Goal: Check status: Check status

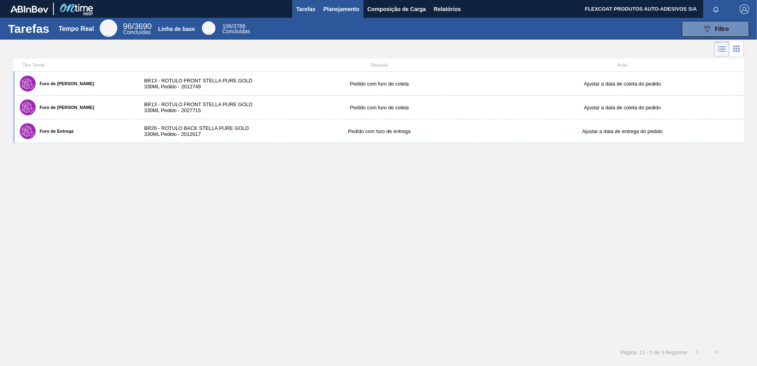
click at [339, 12] on span "Planejamento" at bounding box center [342, 9] width 36 height 10
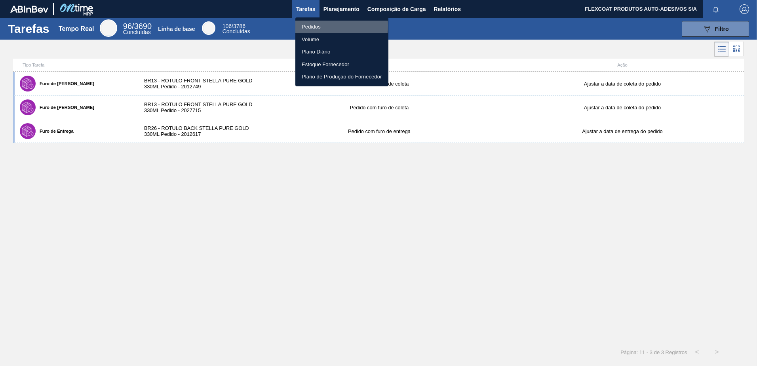
click at [319, 26] on li "Pedidos" at bounding box center [342, 27] width 93 height 13
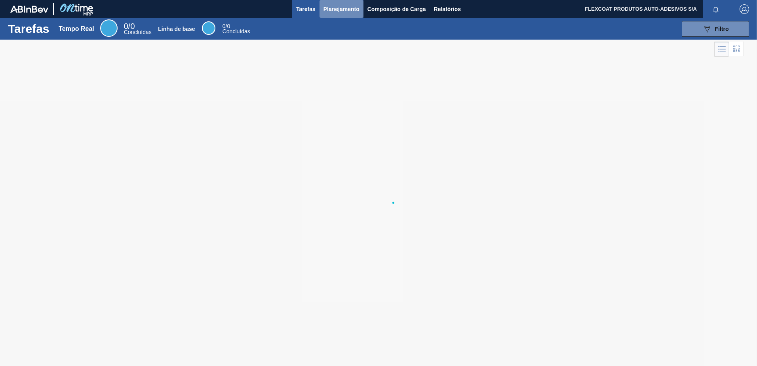
click at [332, 8] on span "Planejamento" at bounding box center [342, 9] width 36 height 10
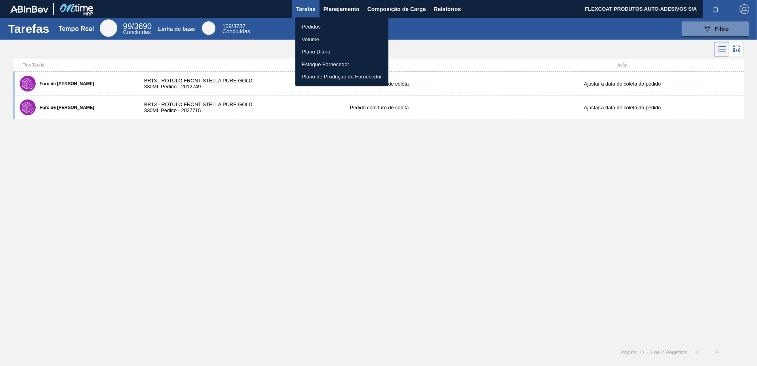
click at [315, 29] on li "Pedidos" at bounding box center [342, 27] width 93 height 13
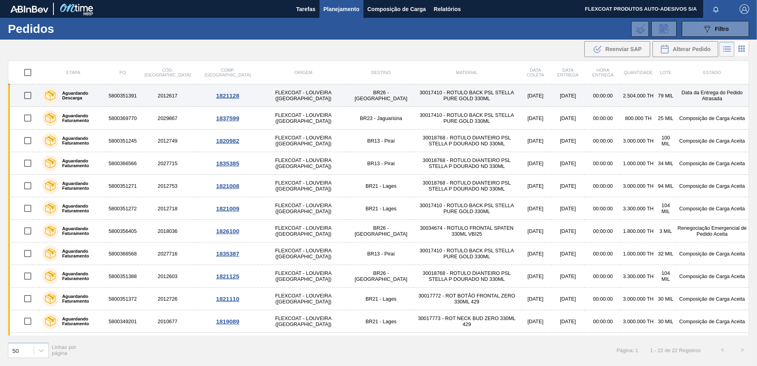
click at [93, 96] on label "Aguardando Descarga" at bounding box center [81, 96] width 46 height 10
